Goal: Task Accomplishment & Management: Use online tool/utility

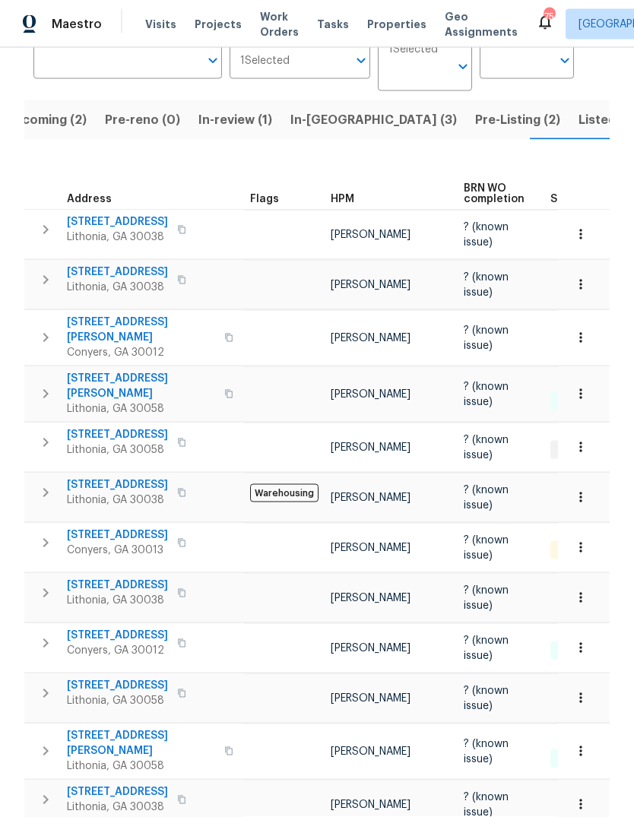
scroll to position [57, 0]
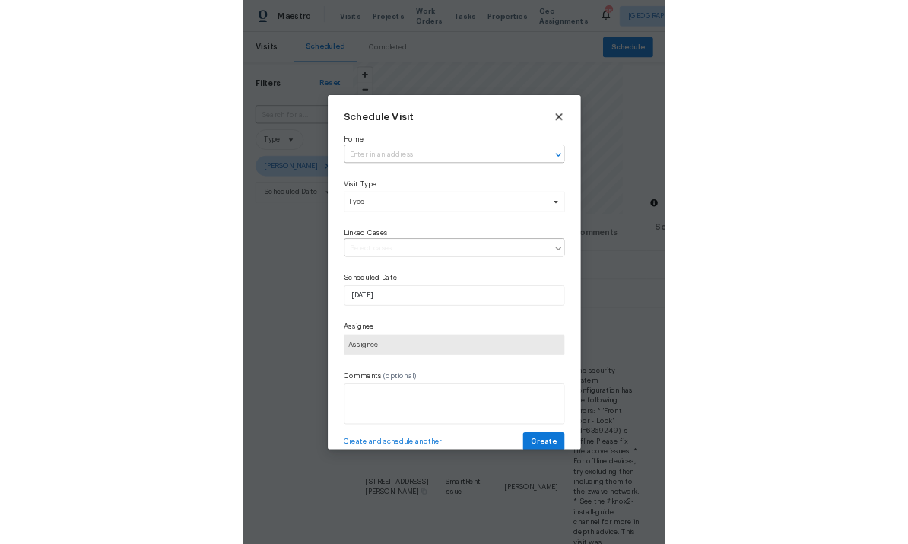
scroll to position [125, 122]
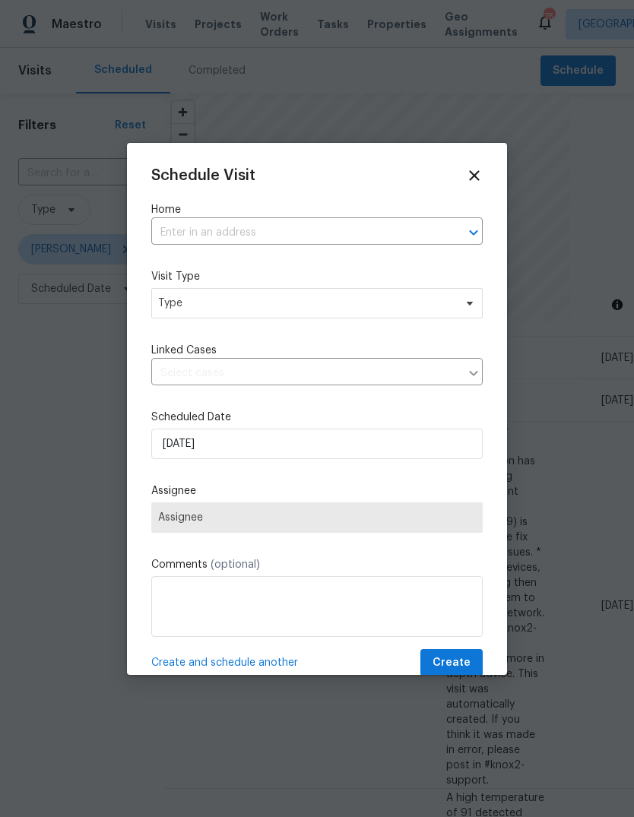
click at [414, 234] on input "text" at bounding box center [295, 233] width 289 height 24
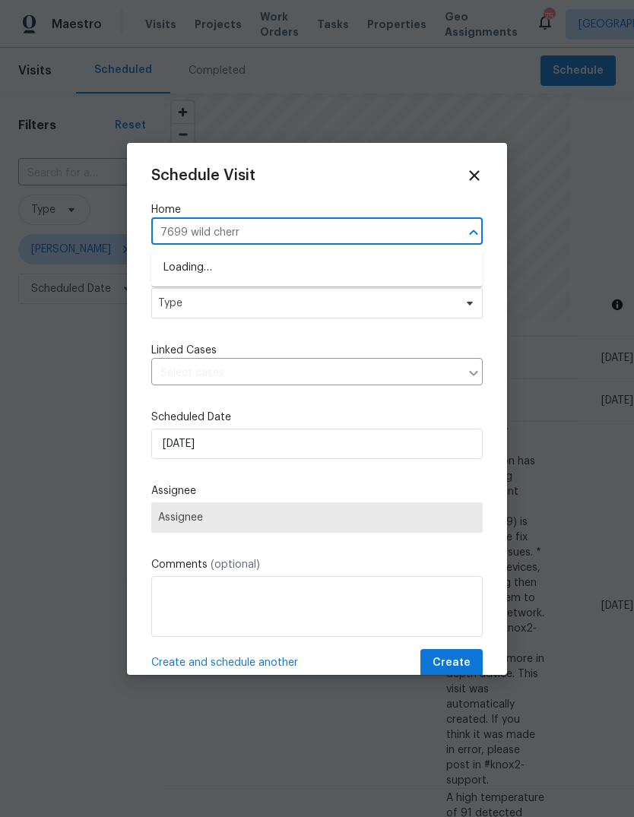
type input "7699 wild cherry"
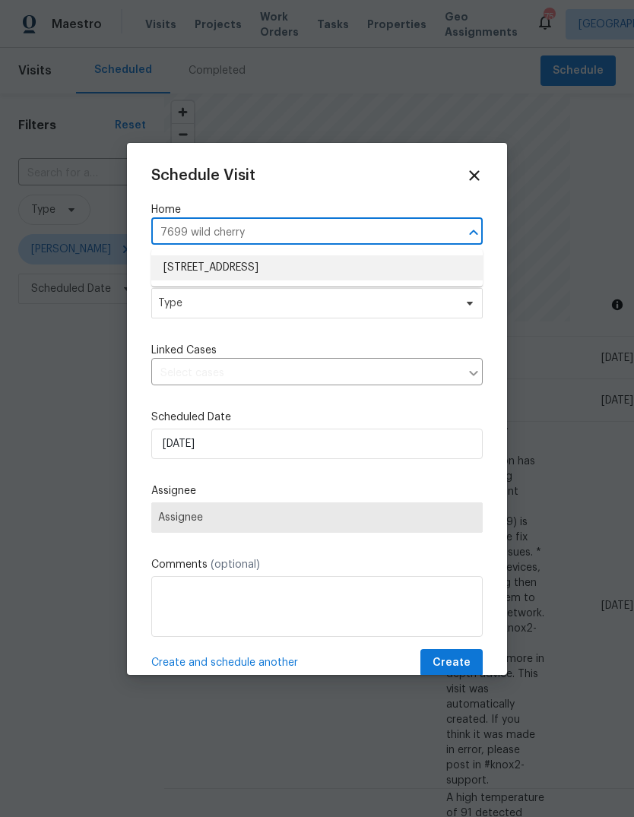
click at [208, 269] on li "7699 Wild Cherry Ln, Lithonia, GA 30038" at bounding box center [316, 267] width 331 height 25
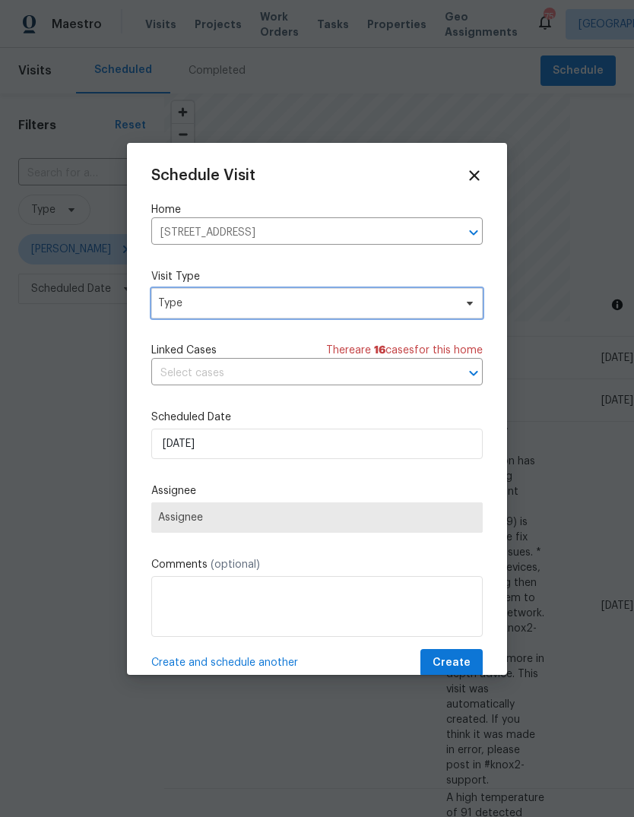
click at [192, 303] on span "Type" at bounding box center [306, 303] width 296 height 15
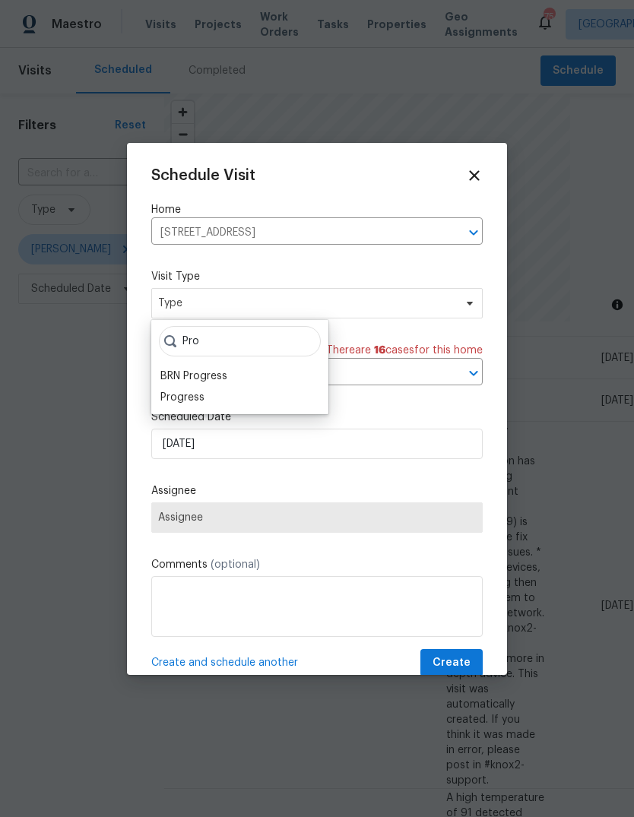
type input "Pro"
click at [180, 401] on div "Progress" at bounding box center [182, 397] width 44 height 15
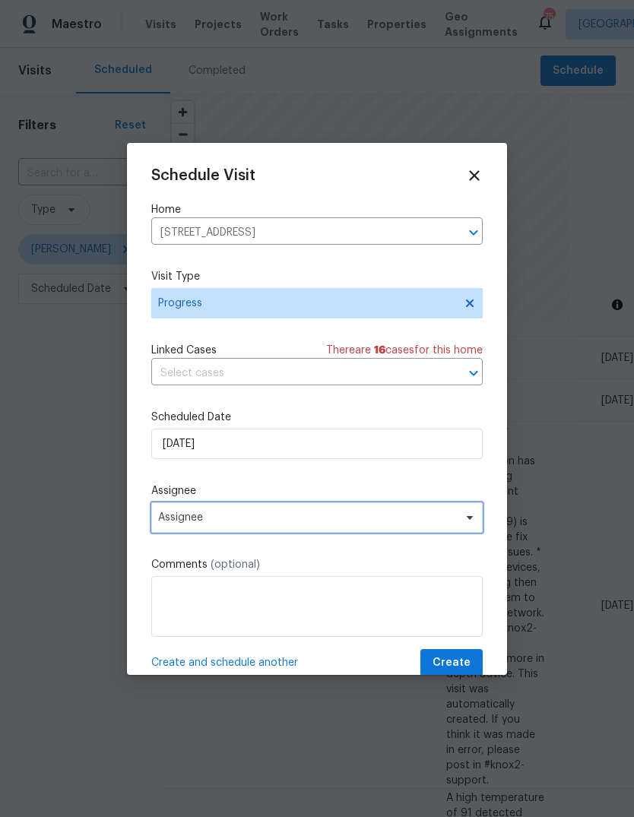
click at [187, 519] on span "Assignee" at bounding box center [307, 518] width 298 height 12
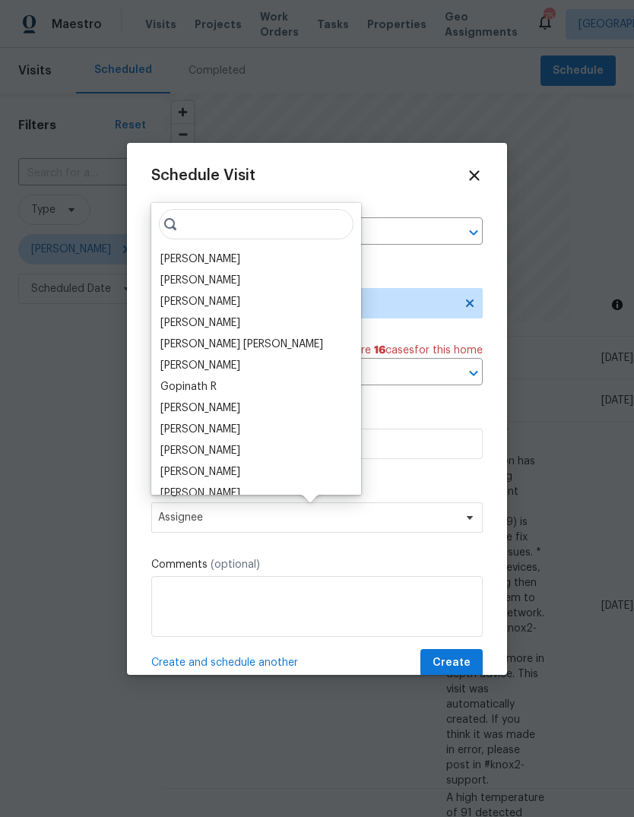
click at [182, 260] on div "[PERSON_NAME]" at bounding box center [200, 259] width 80 height 15
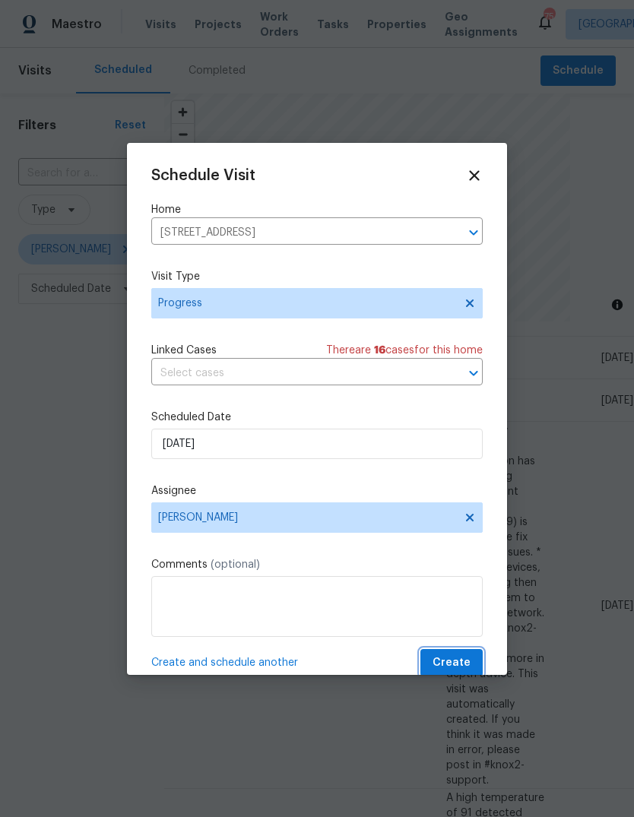
click at [462, 658] on span "Create" at bounding box center [452, 663] width 38 height 19
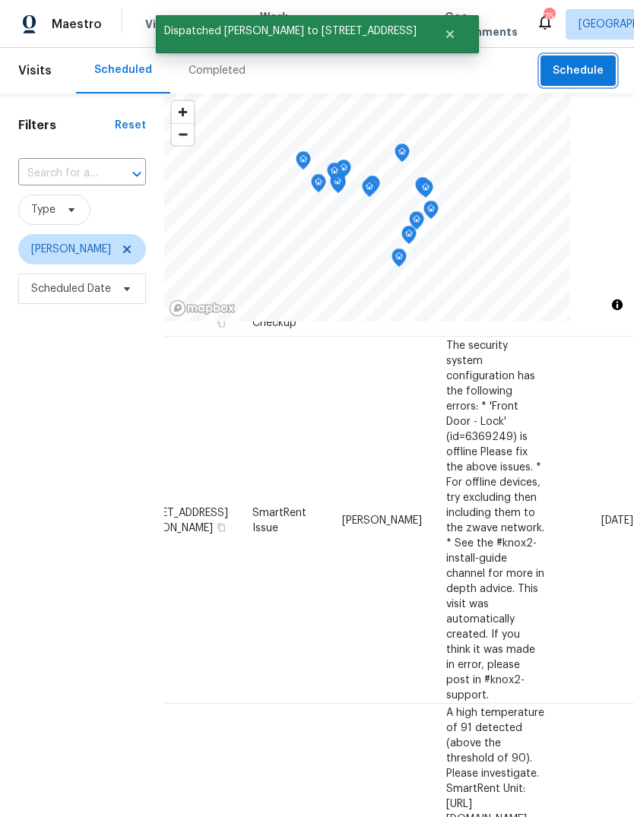
click at [557, 76] on span "Schedule" at bounding box center [578, 71] width 51 height 19
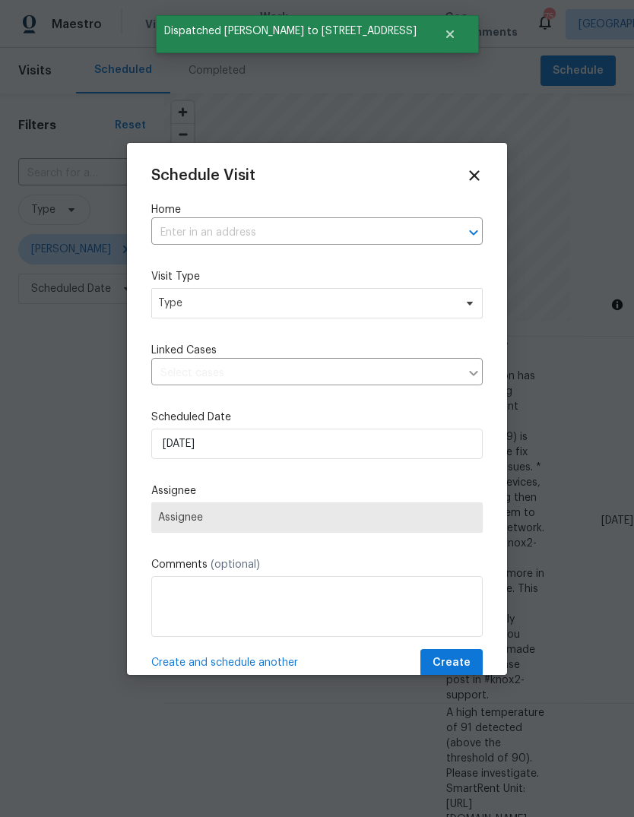
click at [381, 245] on input "text" at bounding box center [295, 233] width 289 height 24
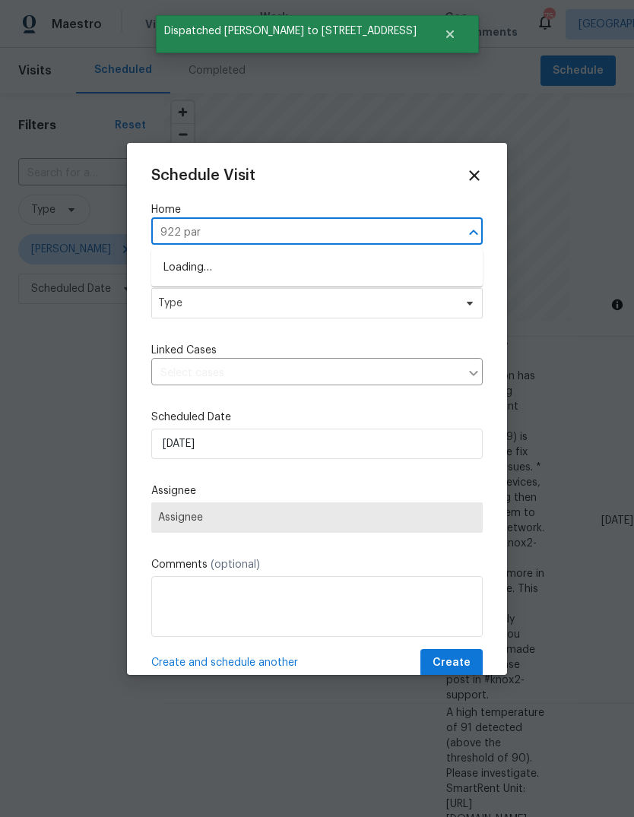
type input "922 park"
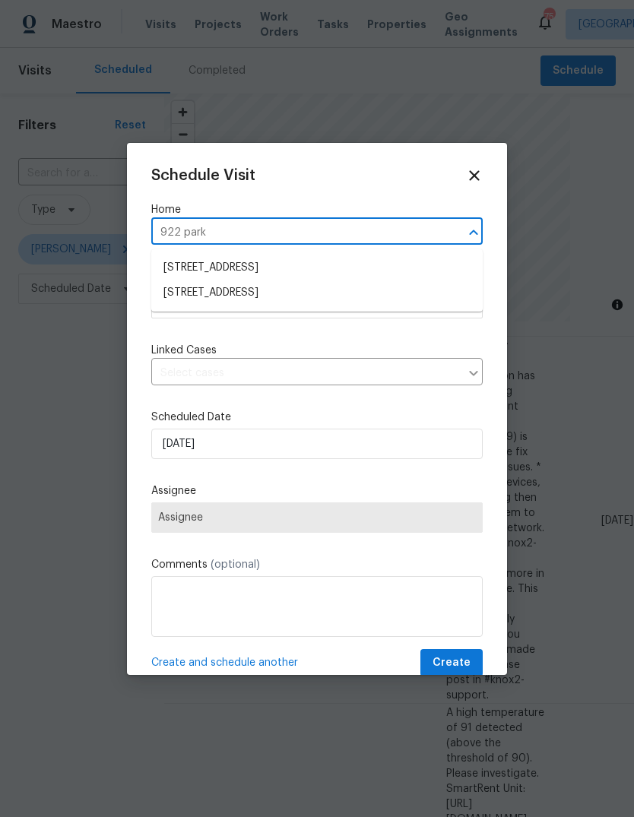
click at [211, 284] on li "922 Park Pl NE, Conyers, GA 30012" at bounding box center [316, 293] width 331 height 25
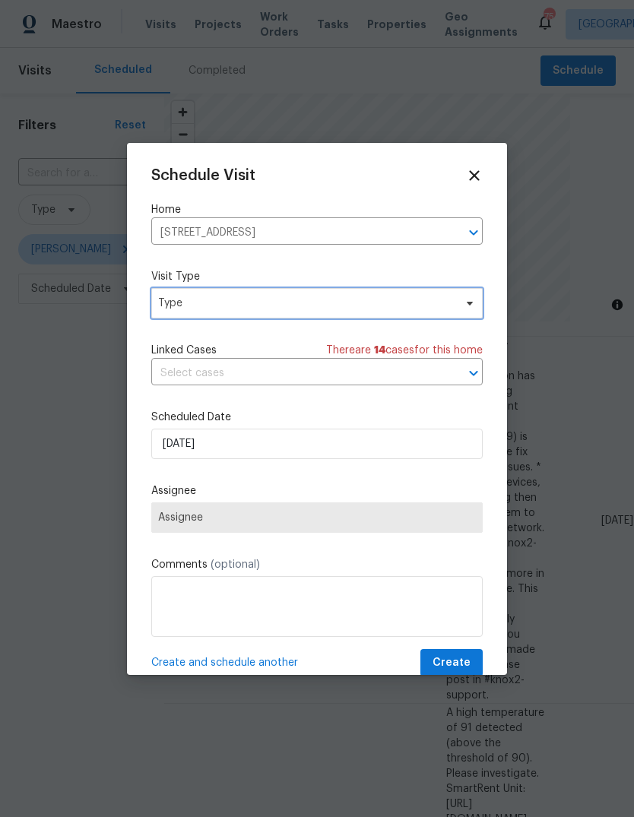
click at [195, 299] on span "Type" at bounding box center [306, 303] width 296 height 15
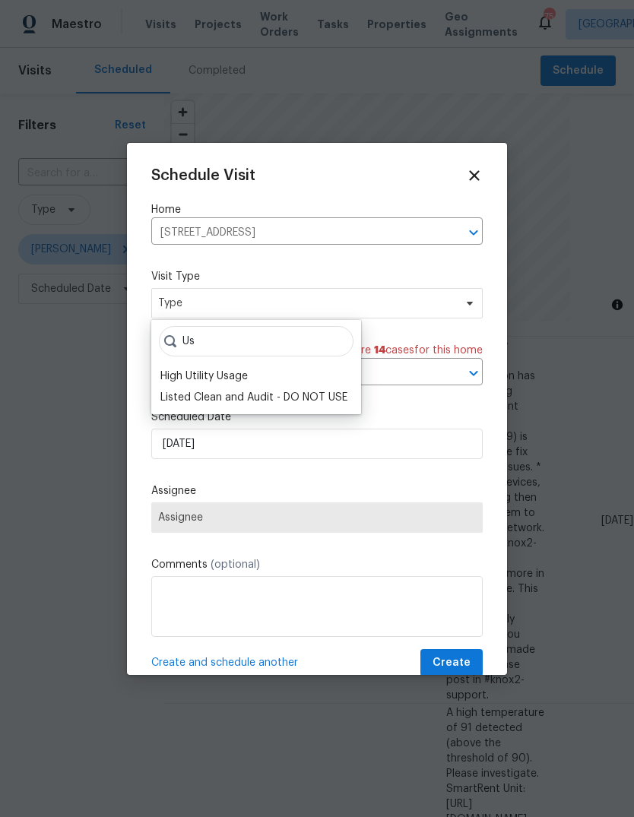
type input "U"
type input "Cust"
click at [174, 376] on div "Custom" at bounding box center [180, 376] width 40 height 15
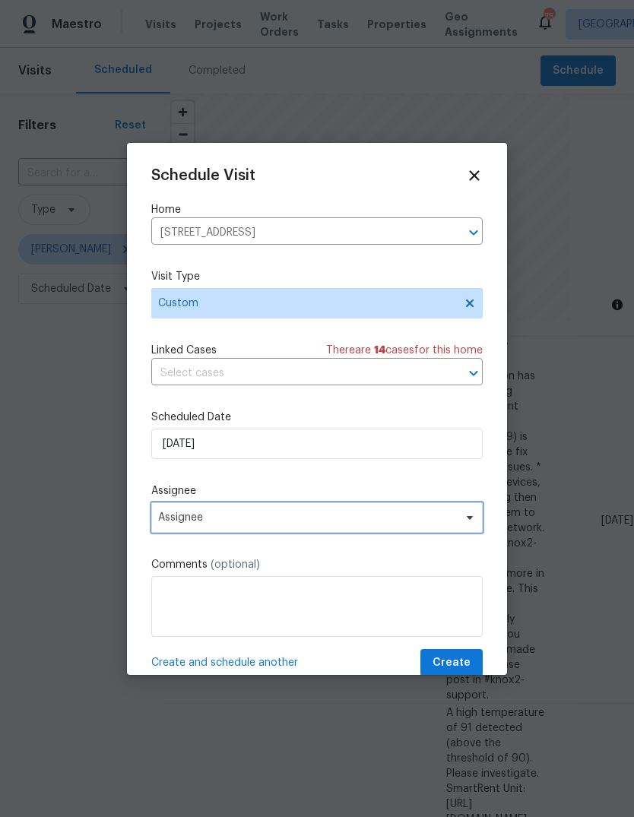
click at [450, 523] on span "Assignee" at bounding box center [307, 518] width 298 height 12
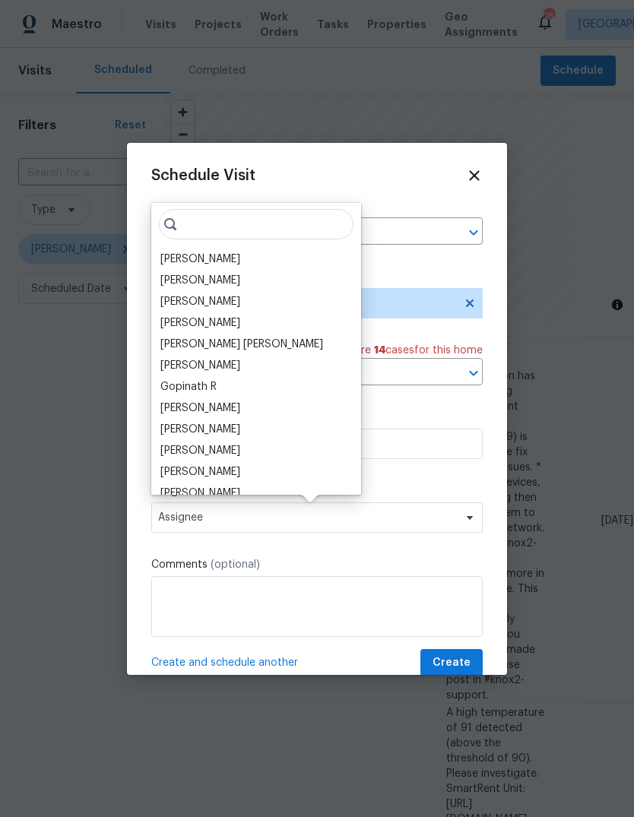
click at [183, 258] on div "[PERSON_NAME]" at bounding box center [200, 259] width 80 height 15
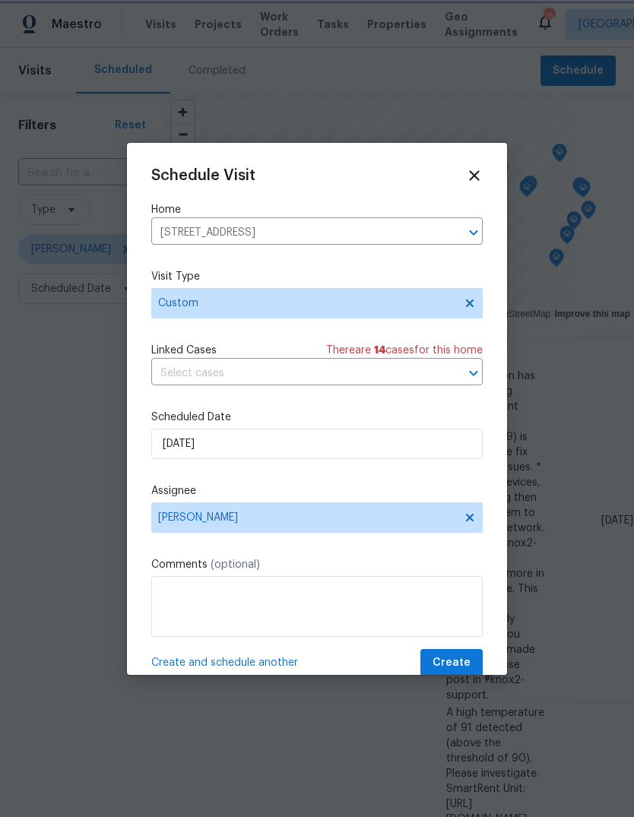
scroll to position [125, 0]
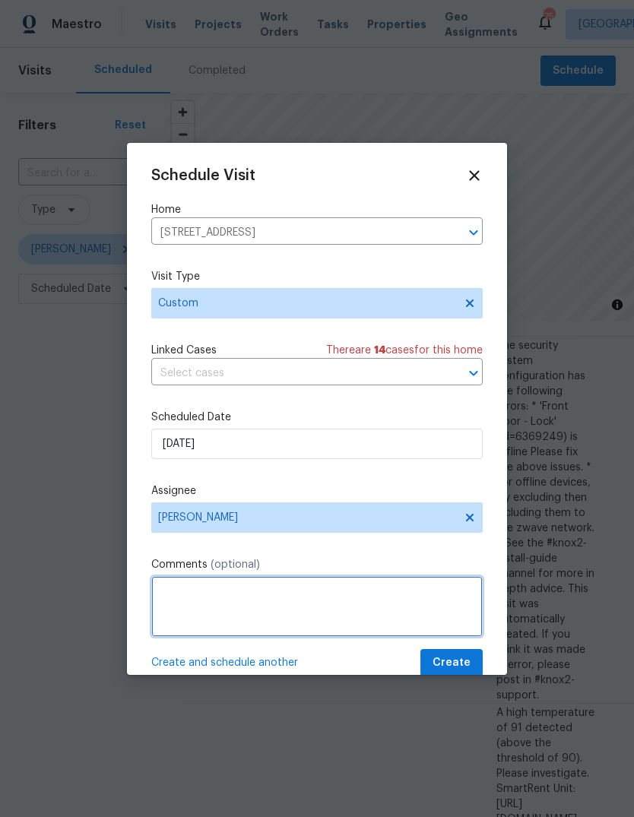
click at [423, 590] on textarea at bounding box center [316, 606] width 331 height 61
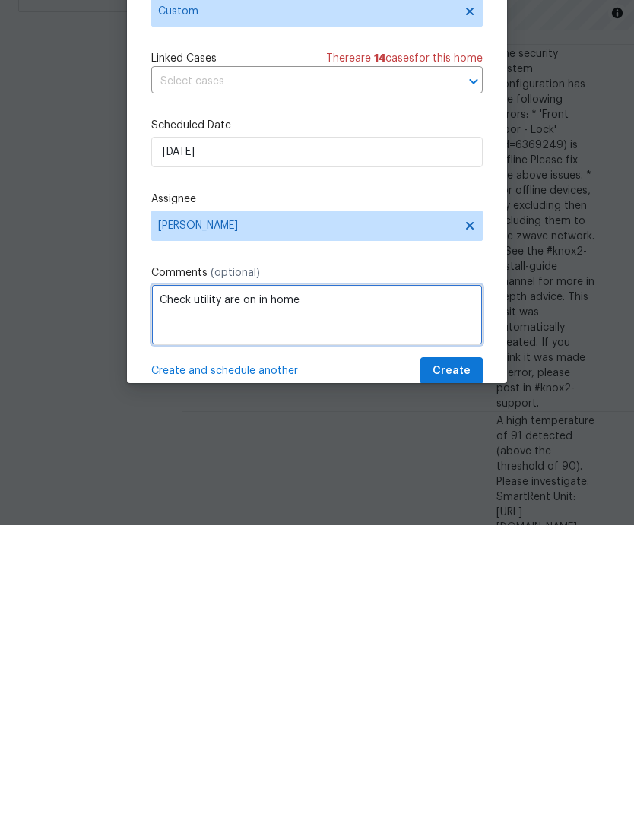
type textarea "Check utility are on in home"
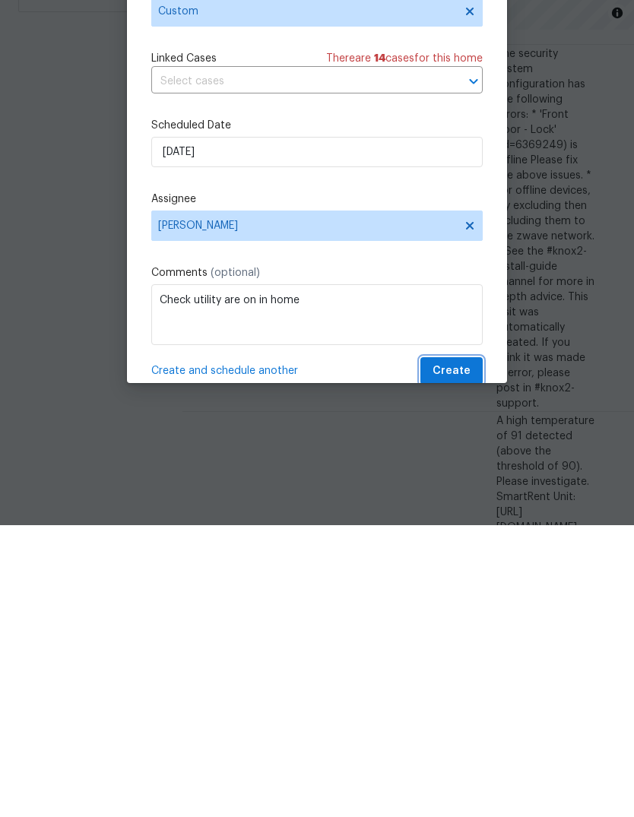
click at [470, 654] on span "Create" at bounding box center [452, 663] width 38 height 19
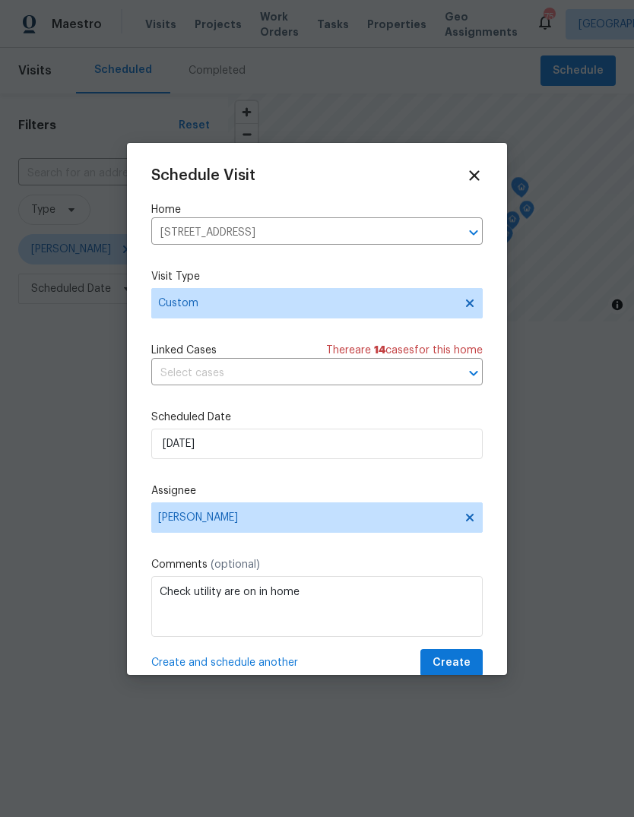
scroll to position [0, 0]
